Goal: Information Seeking & Learning: Learn about a topic

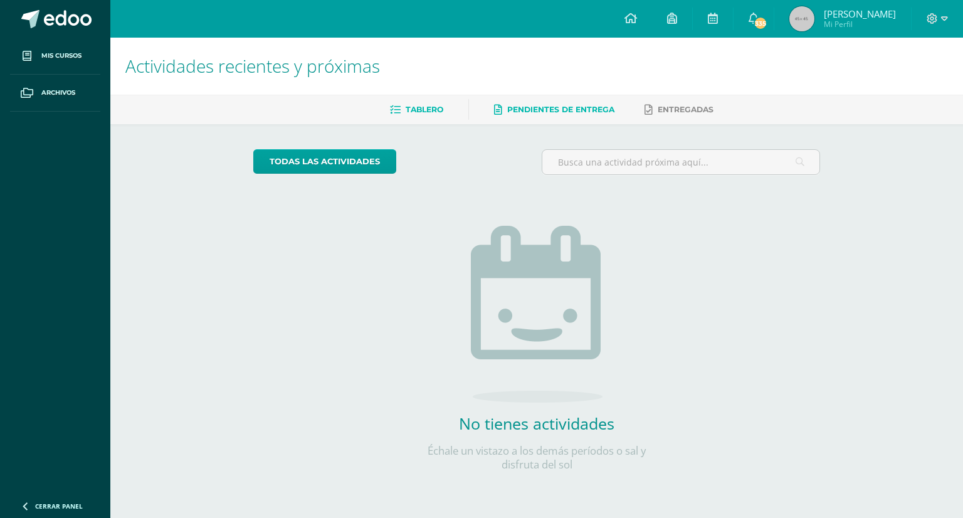
click at [560, 110] on span "Pendientes de entrega" at bounding box center [560, 109] width 107 height 9
click at [664, 106] on span "Entregadas" at bounding box center [685, 109] width 56 height 9
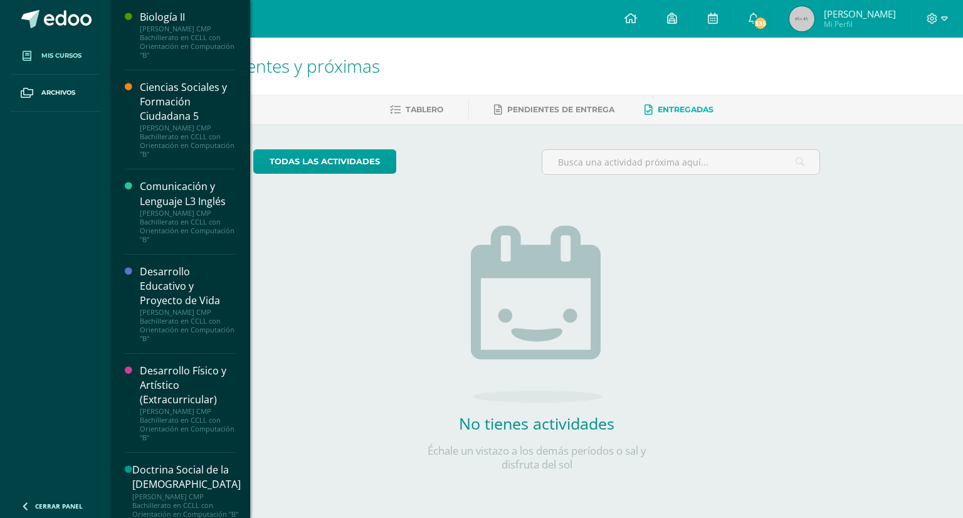
click at [76, 55] on span "Mis cursos" at bounding box center [61, 56] width 40 height 10
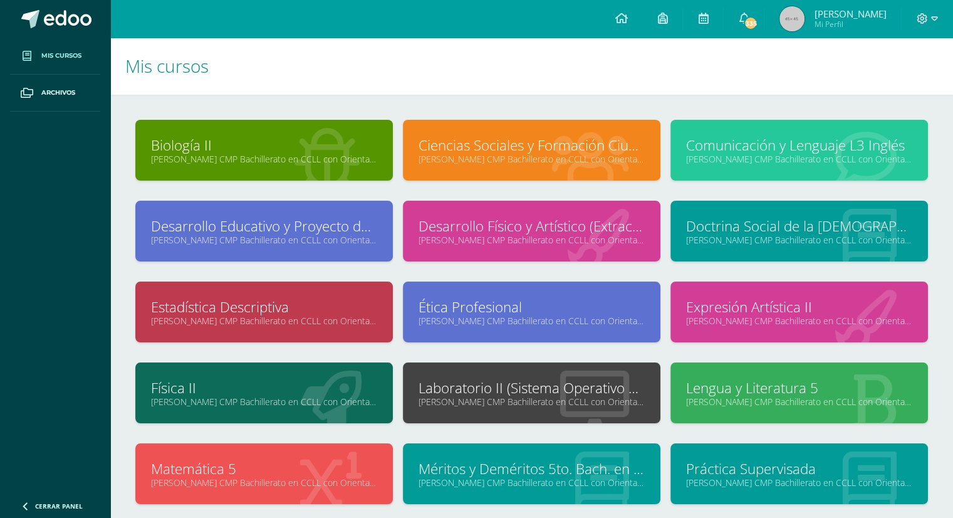
click at [707, 18] on link at bounding box center [703, 19] width 40 height 38
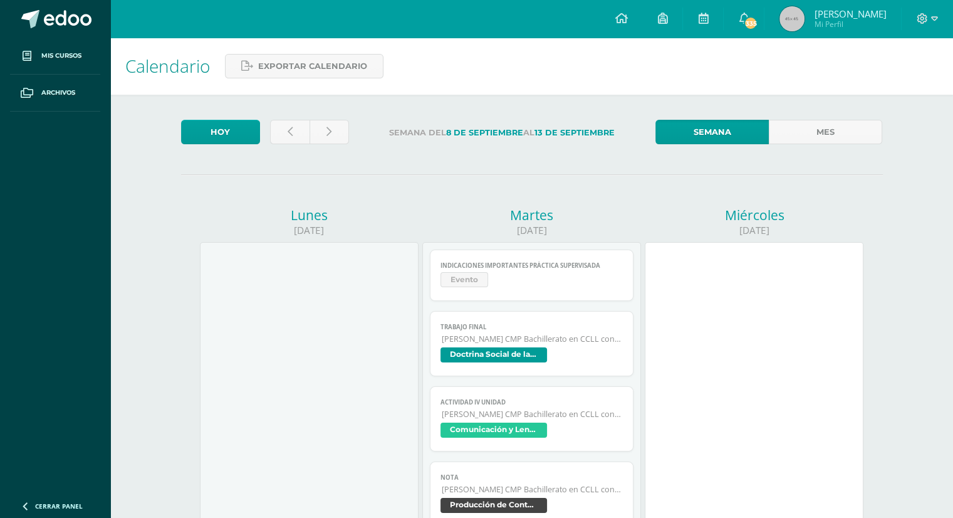
click at [489, 358] on span "Doctrina Social de la [DEMOGRAPHIC_DATA]" at bounding box center [494, 354] width 107 height 15
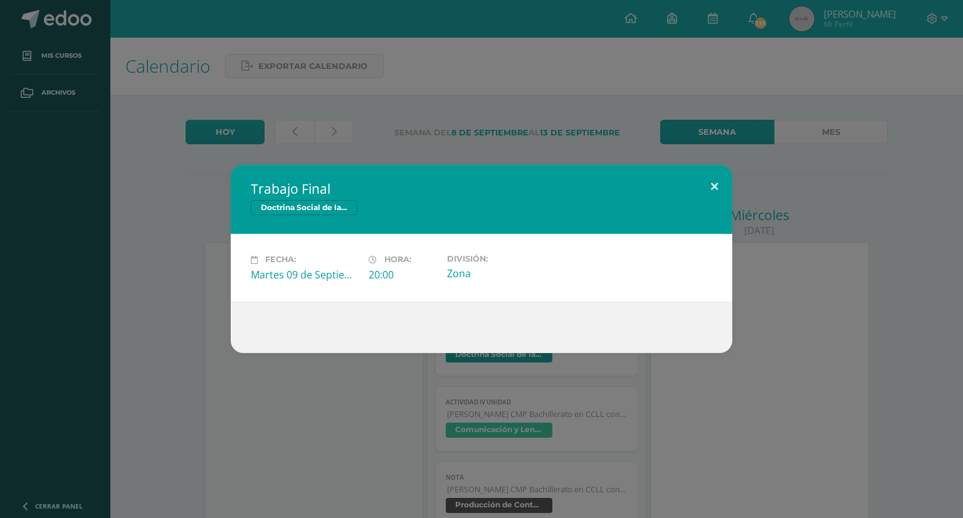
click at [714, 184] on button at bounding box center [714, 186] width 36 height 43
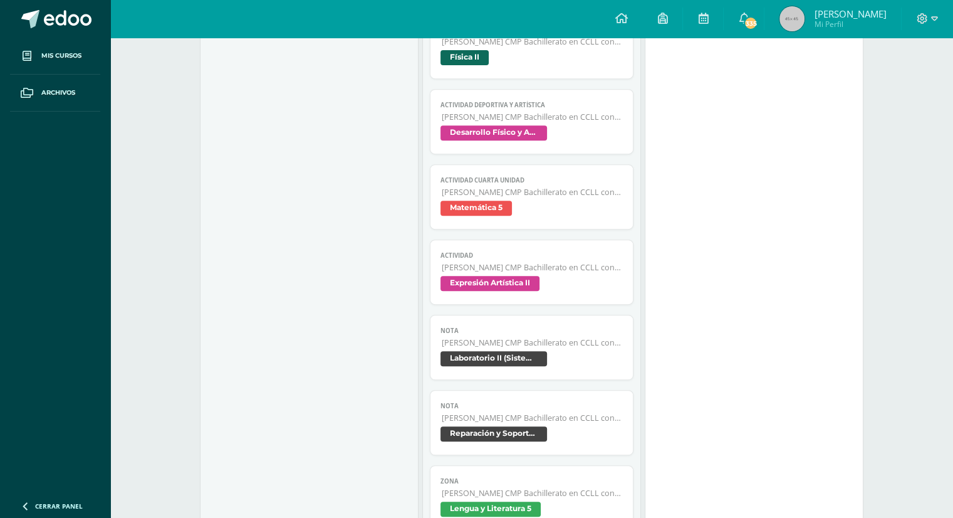
scroll to position [501, 0]
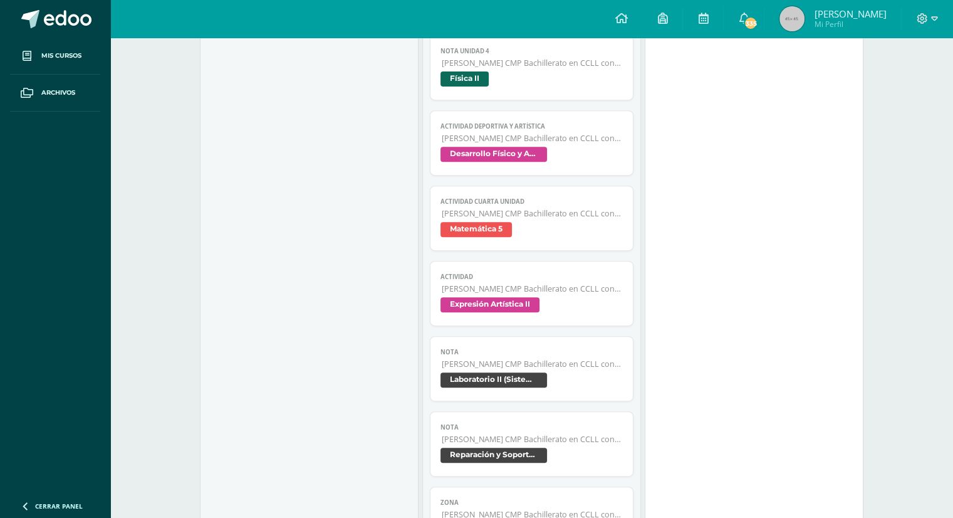
click at [569, 287] on span "[PERSON_NAME] CMP Bachillerato en CCLL con Orientación en Computación" at bounding box center [532, 288] width 181 height 11
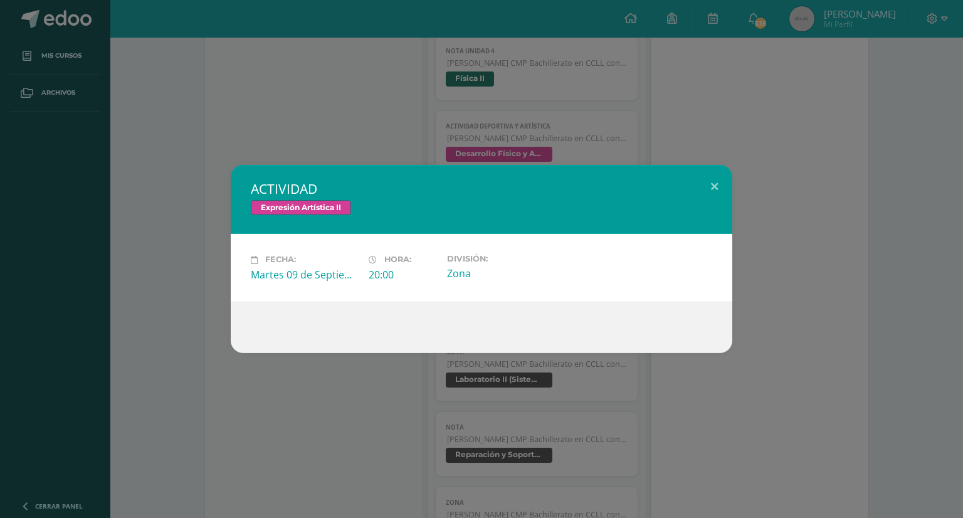
click at [344, 275] on div "Martes 09 de Septiembre" at bounding box center [305, 275] width 108 height 14
click at [714, 184] on button at bounding box center [714, 186] width 36 height 43
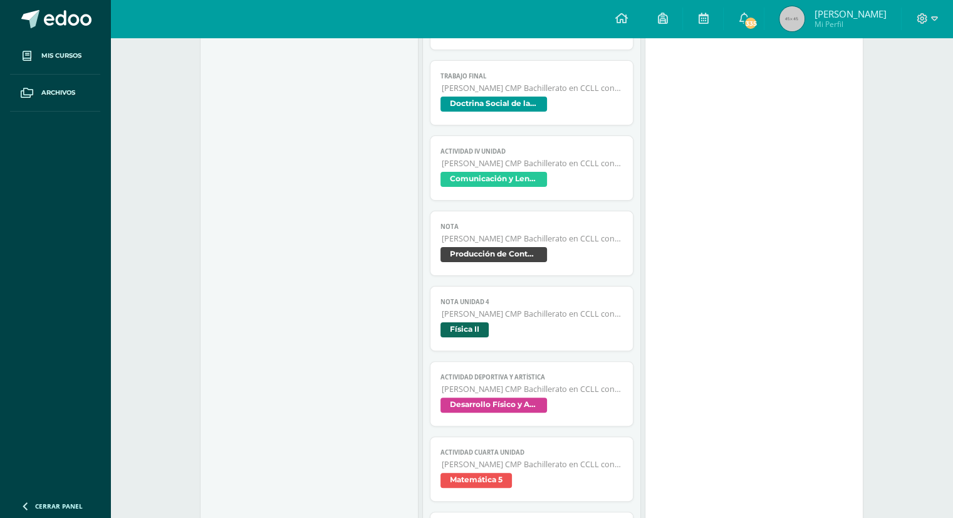
scroll to position [0, 0]
